Goal: Task Accomplishment & Management: Use online tool/utility

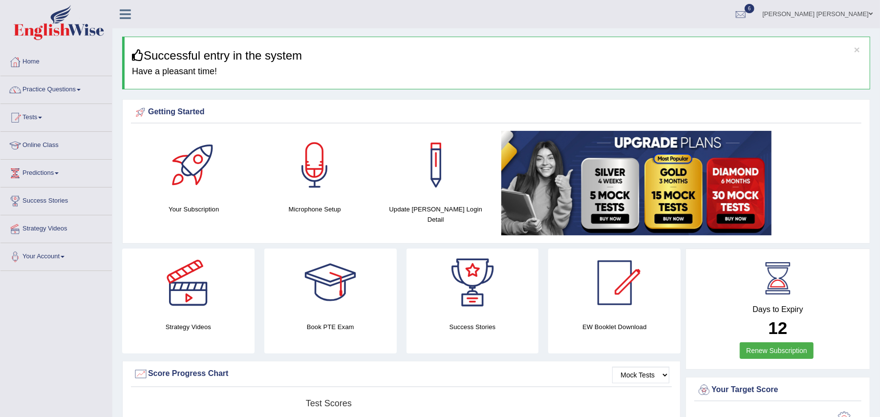
click at [43, 120] on link "Tests" at bounding box center [55, 116] width 111 height 24
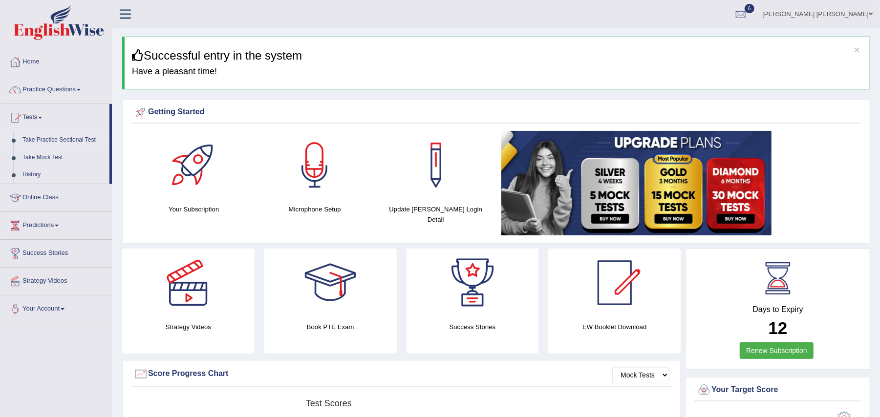
click at [56, 142] on link "Take Practice Sectional Test" at bounding box center [63, 140] width 91 height 18
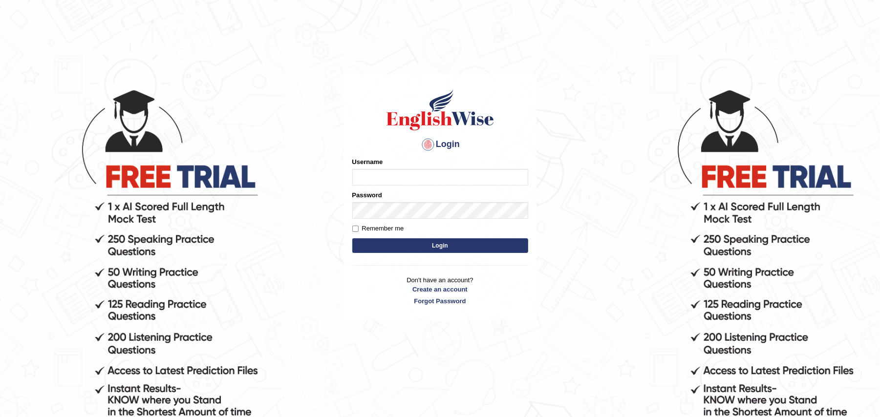
type input "Zehra123"
click at [429, 247] on button "Login" at bounding box center [440, 246] width 176 height 15
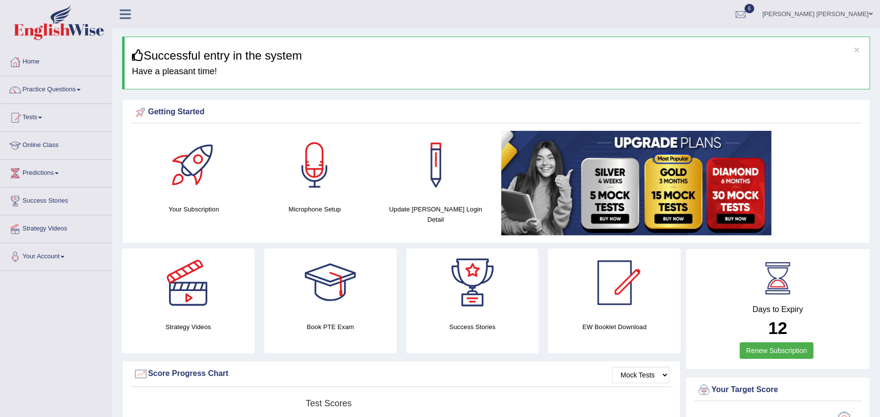
click at [44, 116] on link "Tests" at bounding box center [55, 116] width 111 height 24
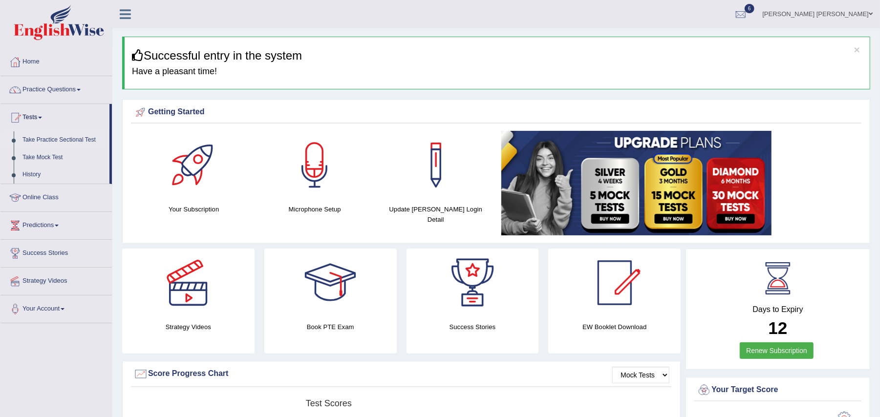
click at [74, 137] on link "Take Practice Sectional Test" at bounding box center [63, 140] width 91 height 18
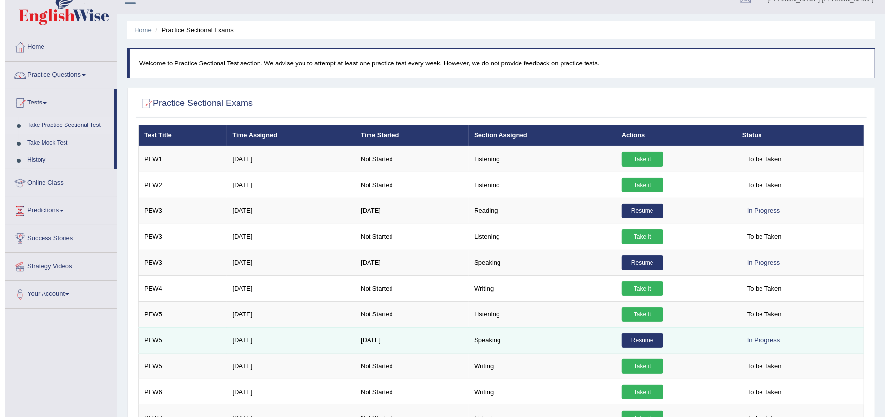
scroll to position [269, 0]
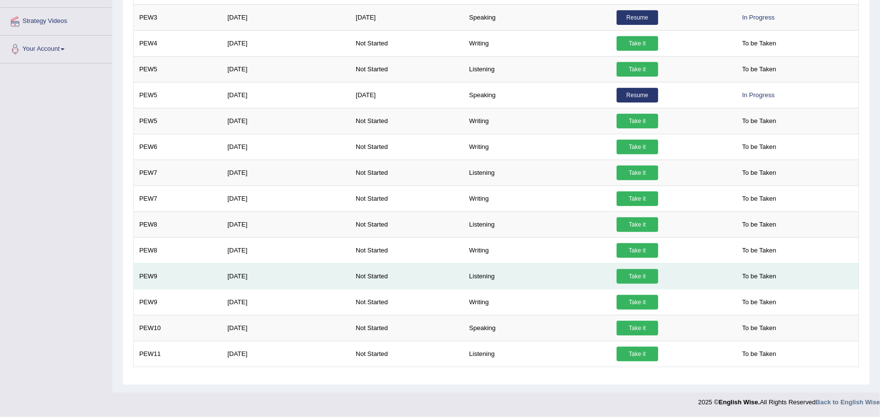
click at [633, 276] on link "Take it" at bounding box center [638, 276] width 42 height 15
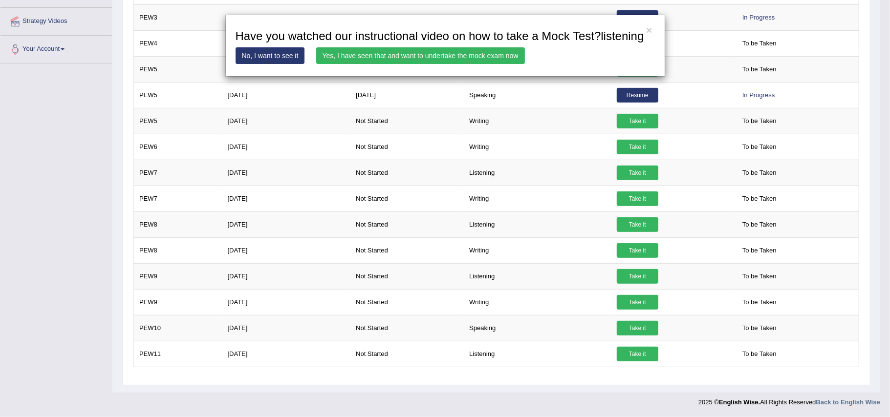
click at [407, 52] on link "Yes, I have seen that and want to undertake the mock exam now" at bounding box center [420, 55] width 209 height 17
